Goal: Information Seeking & Learning: Learn about a topic

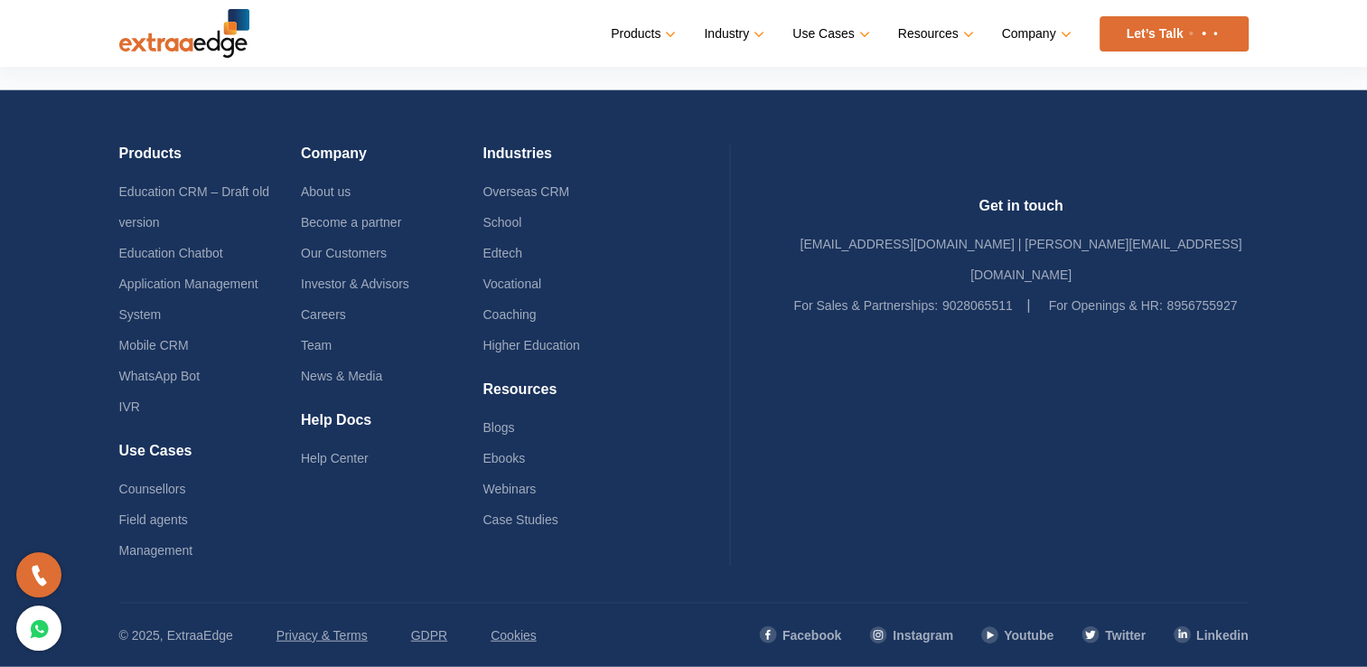
scroll to position [4324, 0]
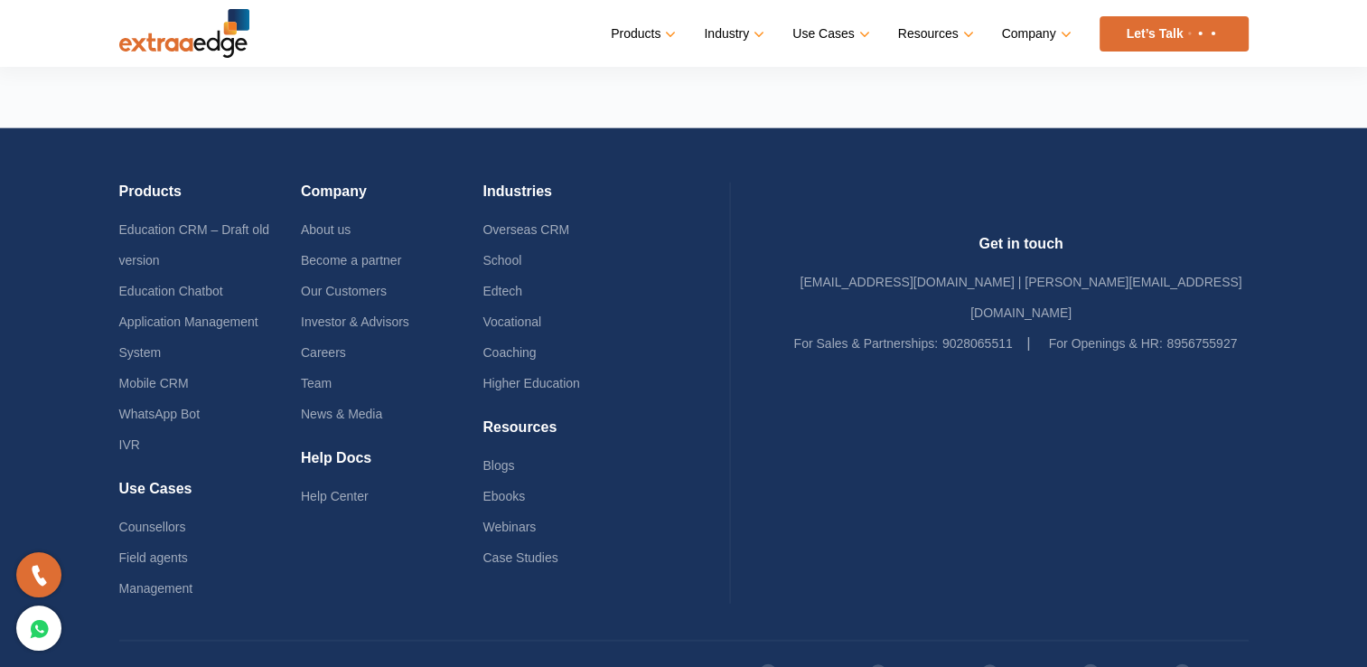
click at [278, 658] on link "Privacy & Terms" at bounding box center [321, 673] width 91 height 31
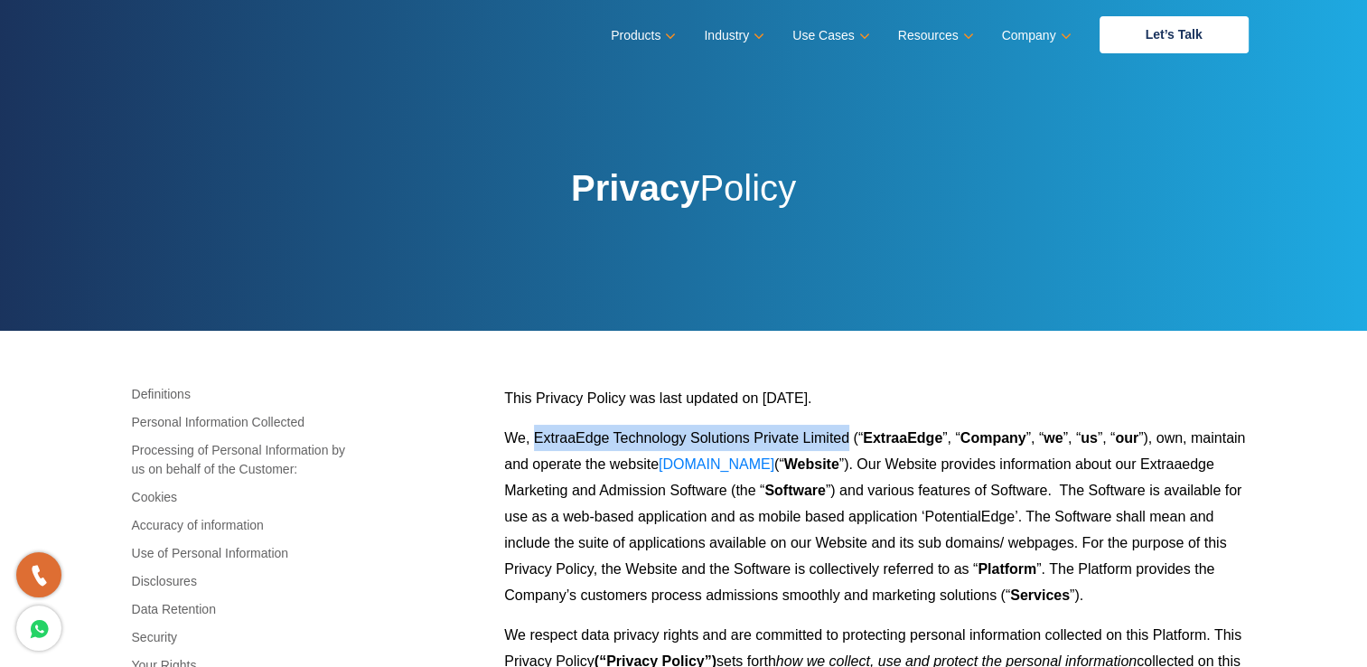
drag, startPoint x: 534, startPoint y: 436, endPoint x: 847, endPoint y: 439, distance: 312.6
click at [847, 439] on span "We, ExtraaEdge Technology Solutions Private Limited (“" at bounding box center [683, 437] width 359 height 15
copy span "ExtraaEdge Technology Solutions Private Limited"
